Goal: Communication & Community: Answer question/provide support

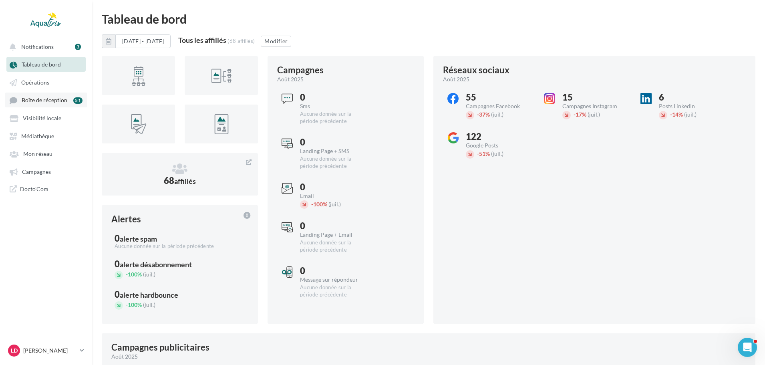
click at [58, 101] on span "Boîte de réception" at bounding box center [45, 100] width 46 height 7
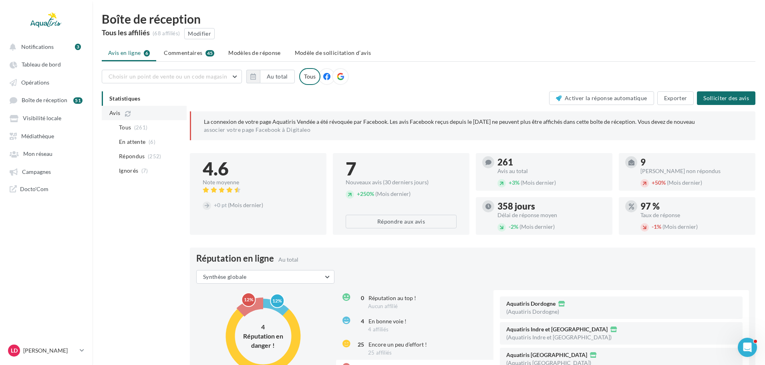
click at [132, 114] on li "Avis" at bounding box center [144, 113] width 85 height 14
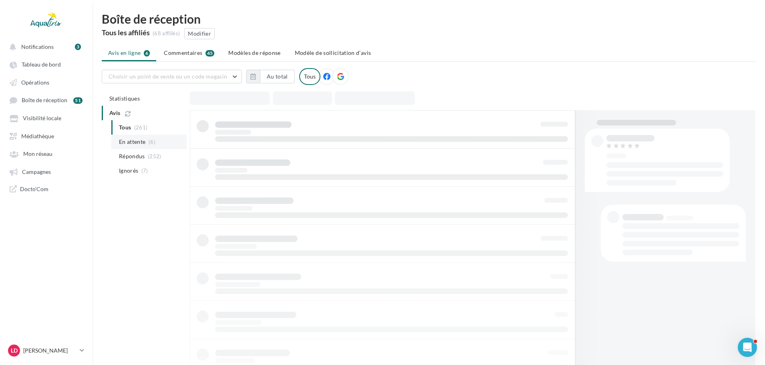
click at [137, 143] on span "En attente" at bounding box center [132, 142] width 27 height 8
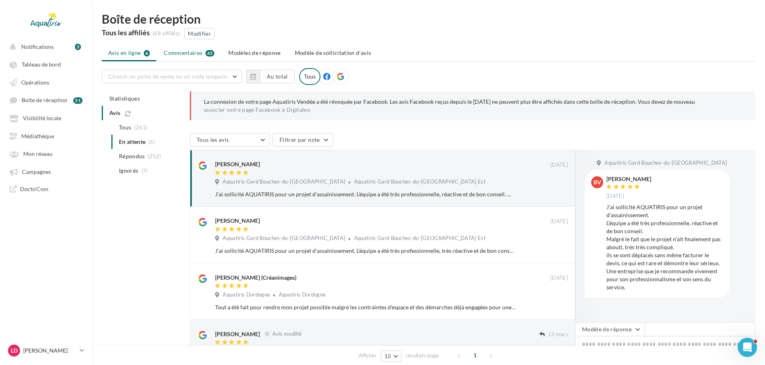
click at [177, 50] on span "Commentaires" at bounding box center [183, 53] width 38 height 8
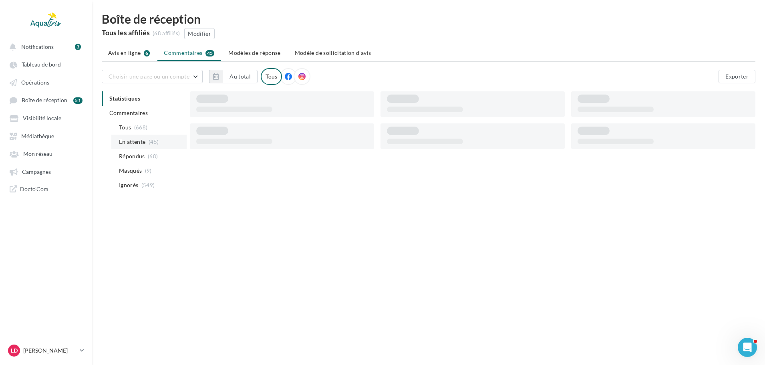
click at [148, 140] on li "En attente (45)" at bounding box center [148, 141] width 75 height 14
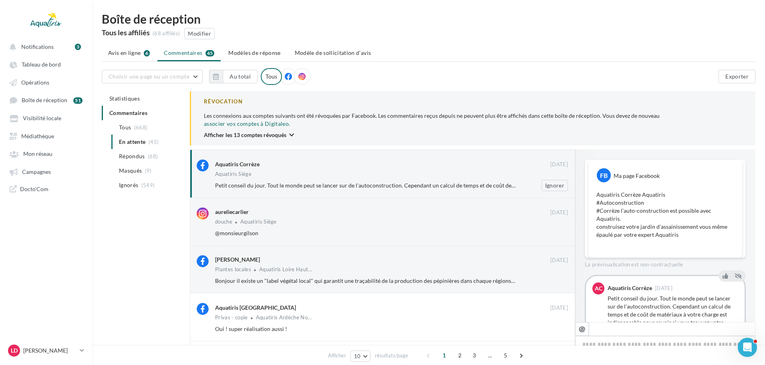
scroll to position [31, 0]
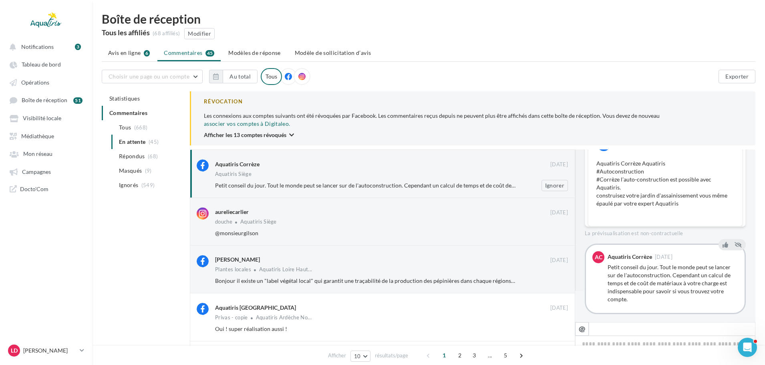
click at [438, 171] on div "Aquatiris Siège" at bounding box center [391, 174] width 353 height 7
click at [284, 219] on div "douche Aquatiris Siège" at bounding box center [391, 222] width 353 height 7
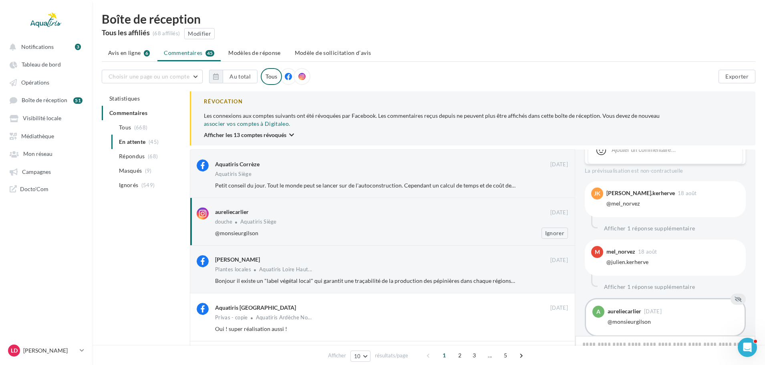
scroll to position [362, 0]
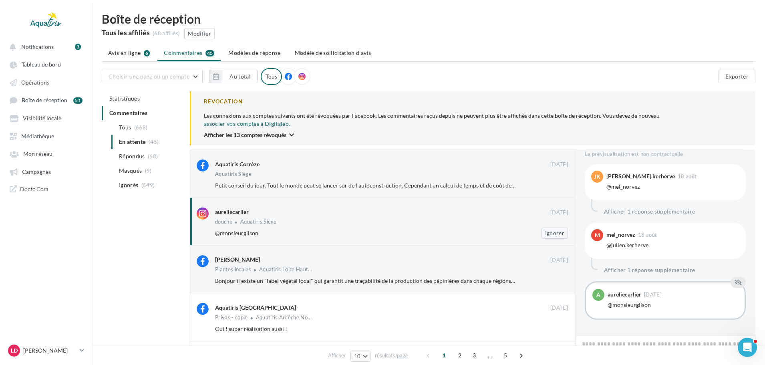
click at [287, 219] on div "douche Aquatiris Siège" at bounding box center [391, 222] width 353 height 7
click at [231, 208] on div "aureliecarlier" at bounding box center [232, 212] width 34 height 8
click at [496, 207] on div "aureliecarlier" at bounding box center [382, 211] width 335 height 8
click at [456, 162] on div "Aquatiris Corrèze [DATE] Aquatiris Siège Petit conseil du jour. Tout le monde p…" at bounding box center [391, 174] width 353 height 31
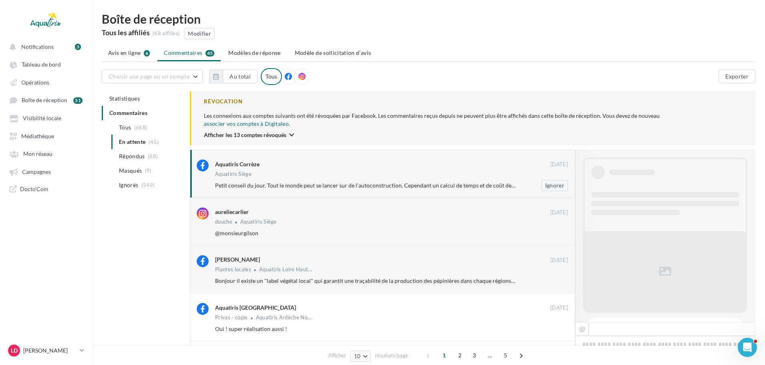
scroll to position [31, 0]
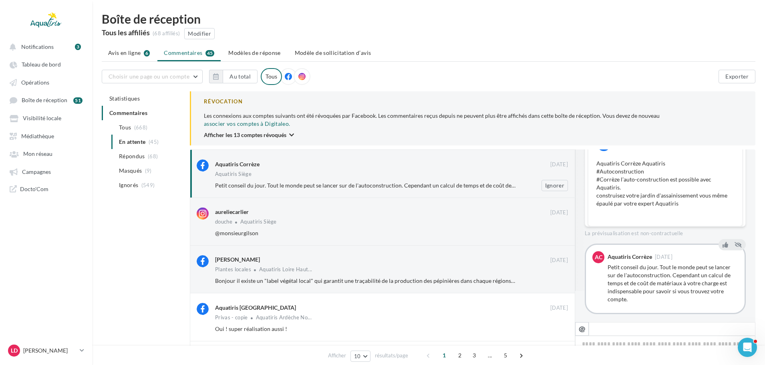
click at [461, 171] on div "Aquatiris Siège" at bounding box center [391, 174] width 353 height 7
